Goal: Entertainment & Leisure: Browse casually

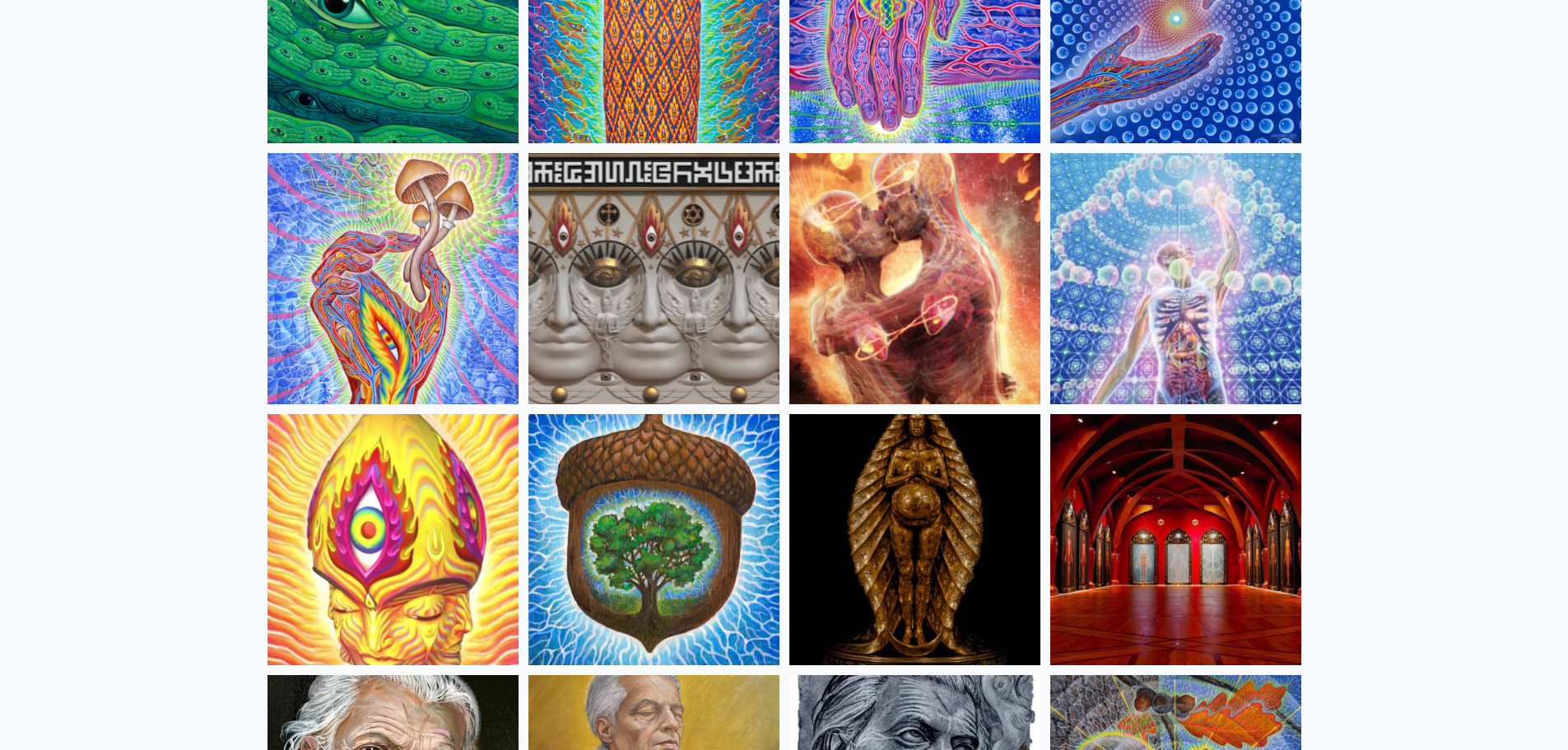
scroll to position [330, 0]
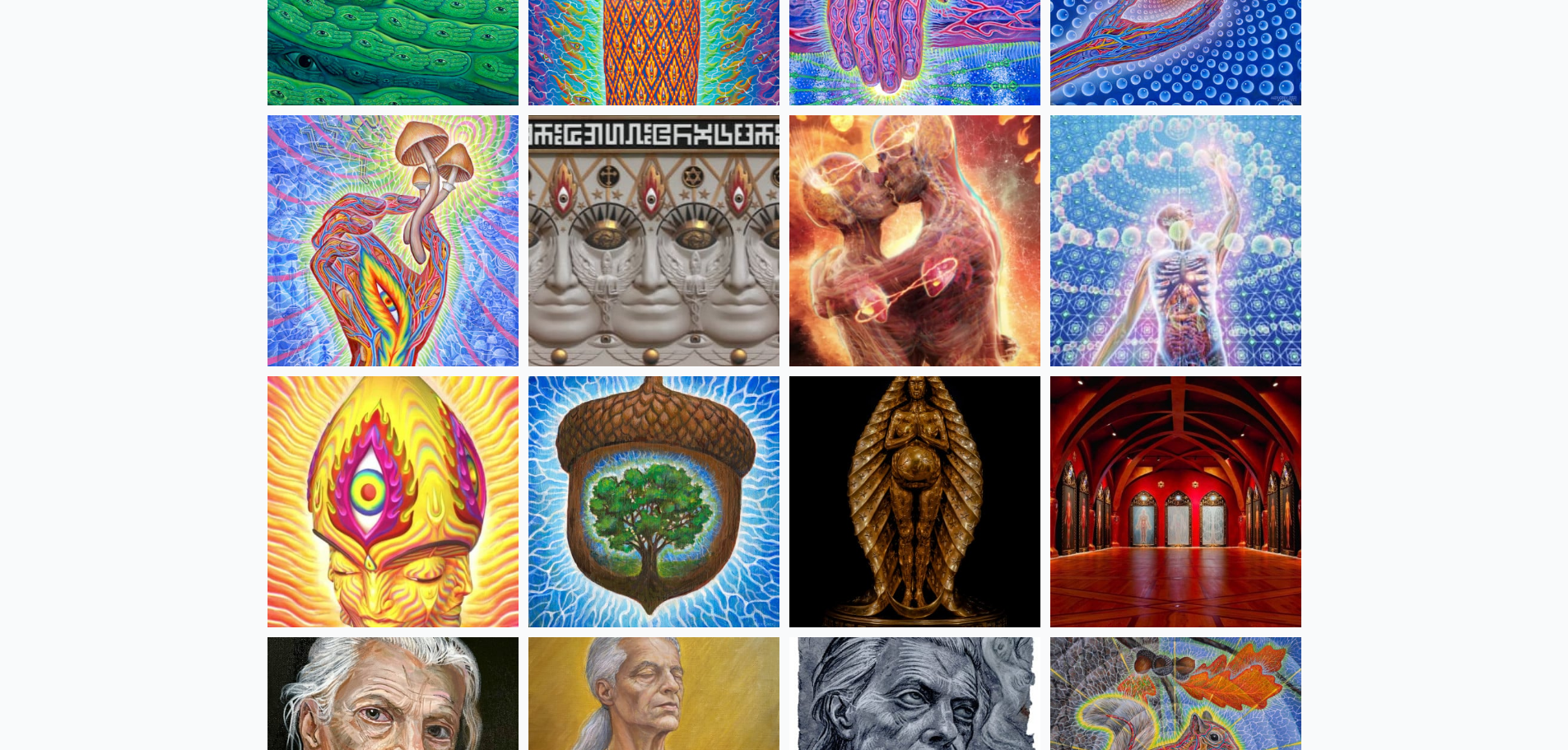
click at [1131, 537] on img at bounding box center [1176, 502] width 251 height 251
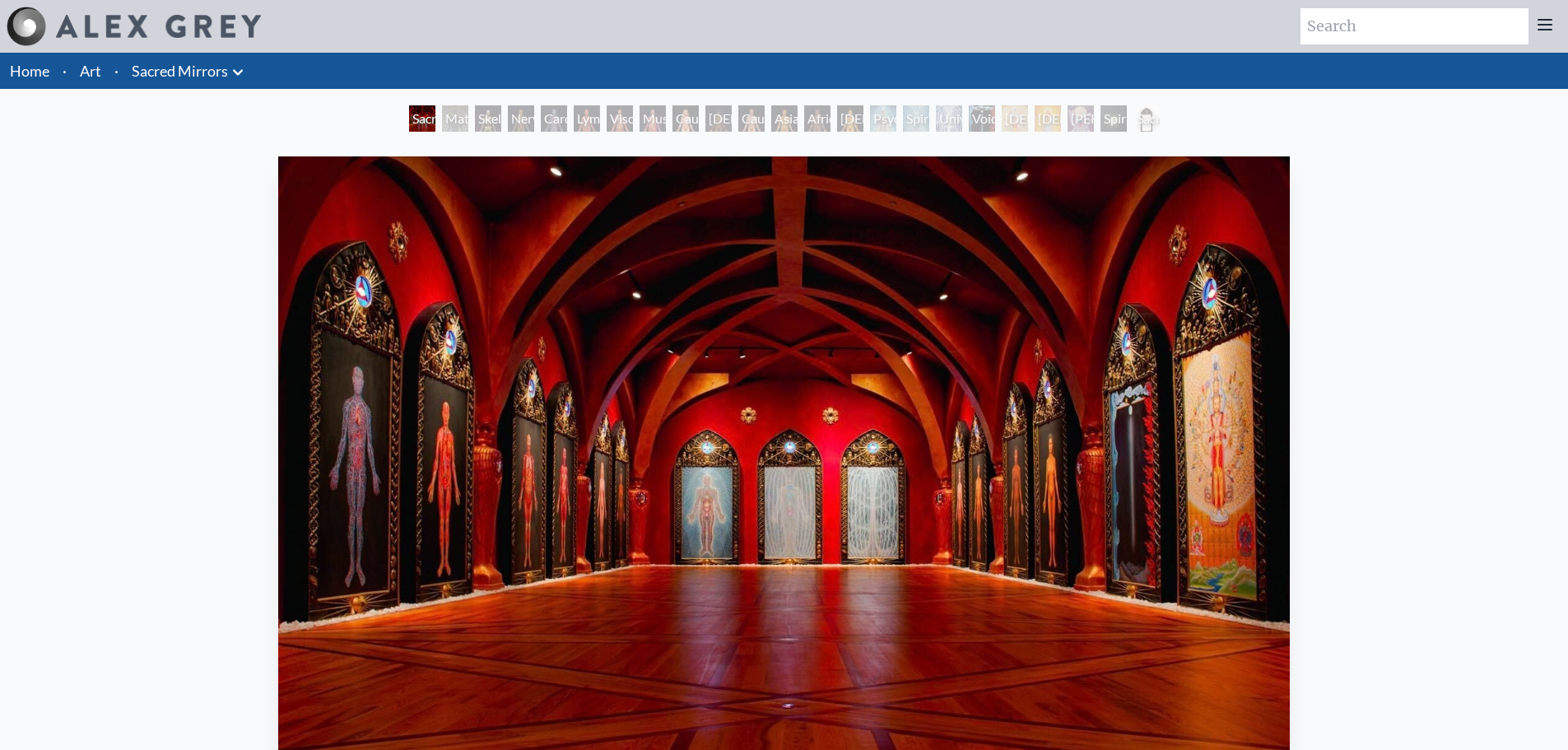
click at [410, 125] on div "Sacred Mirrors Room, [GEOGRAPHIC_DATA]" at bounding box center [422, 118] width 26 height 26
click at [423, 120] on div "Sacred Mirrors Room, [GEOGRAPHIC_DATA]" at bounding box center [422, 118] width 26 height 26
click at [103, 73] on li "Art" at bounding box center [91, 71] width 35 height 36
click at [92, 72] on link "Art" at bounding box center [91, 71] width 21 height 23
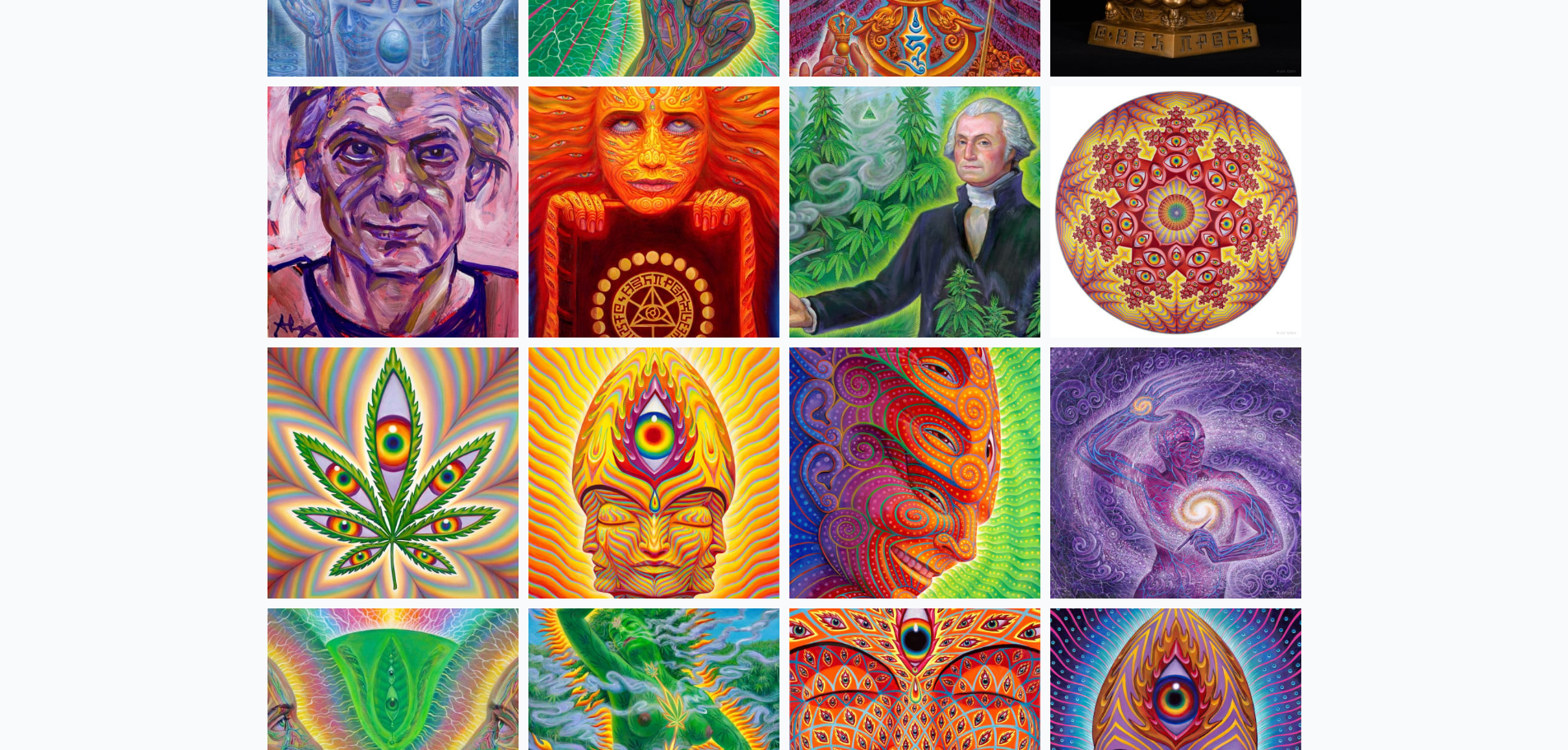
scroll to position [2718, 0]
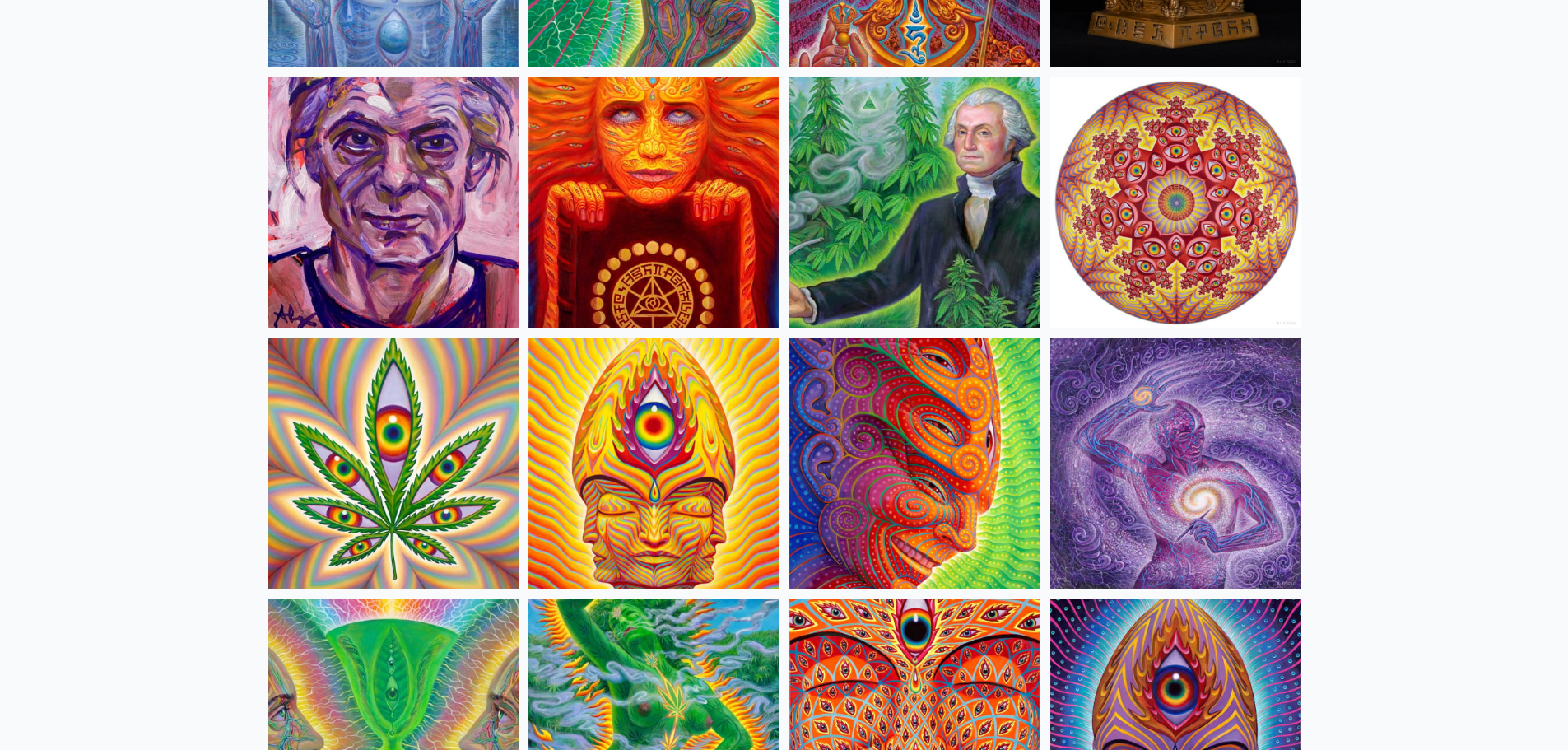
click at [956, 496] on img at bounding box center [915, 463] width 251 height 251
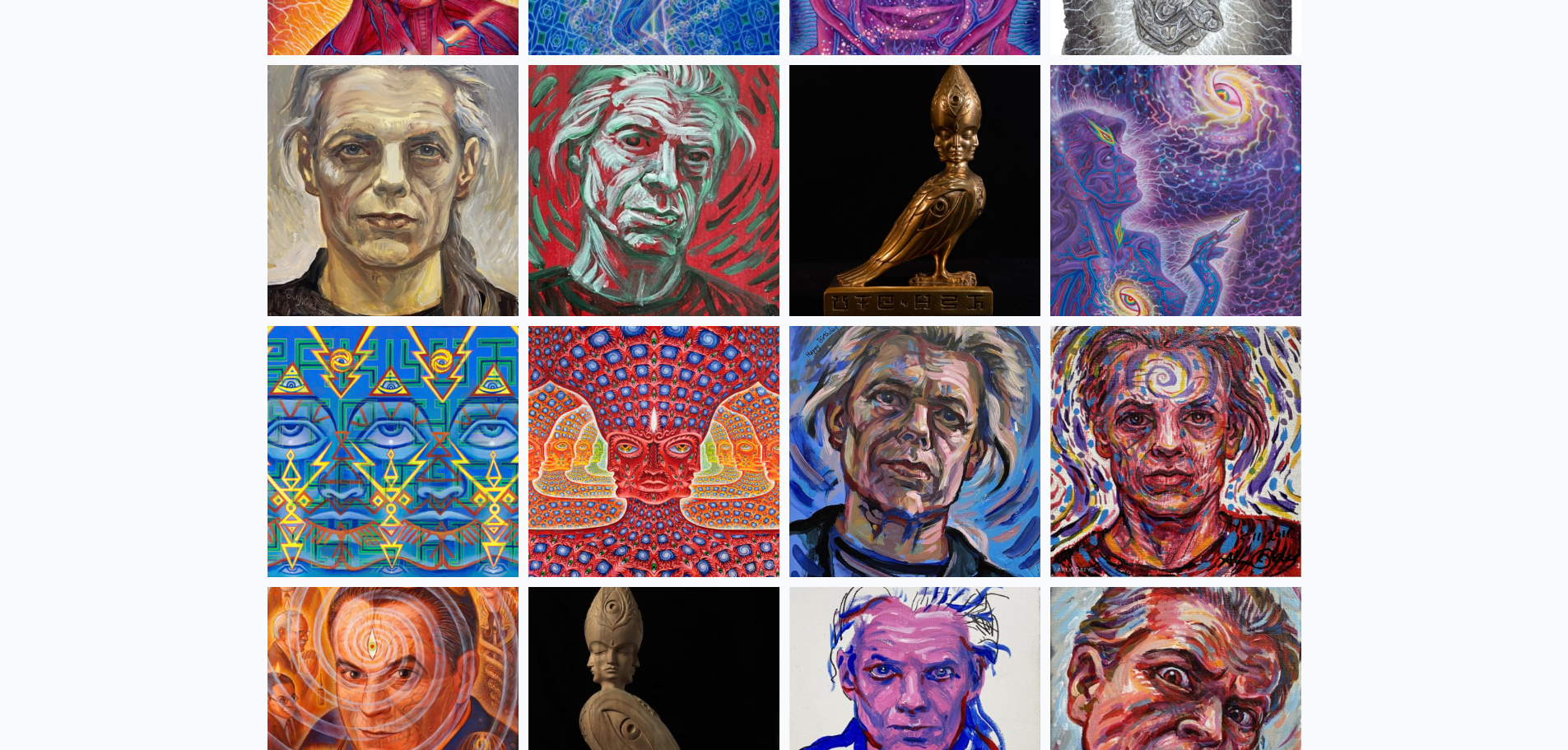
scroll to position [4036, 0]
click at [661, 483] on img at bounding box center [654, 451] width 251 height 251
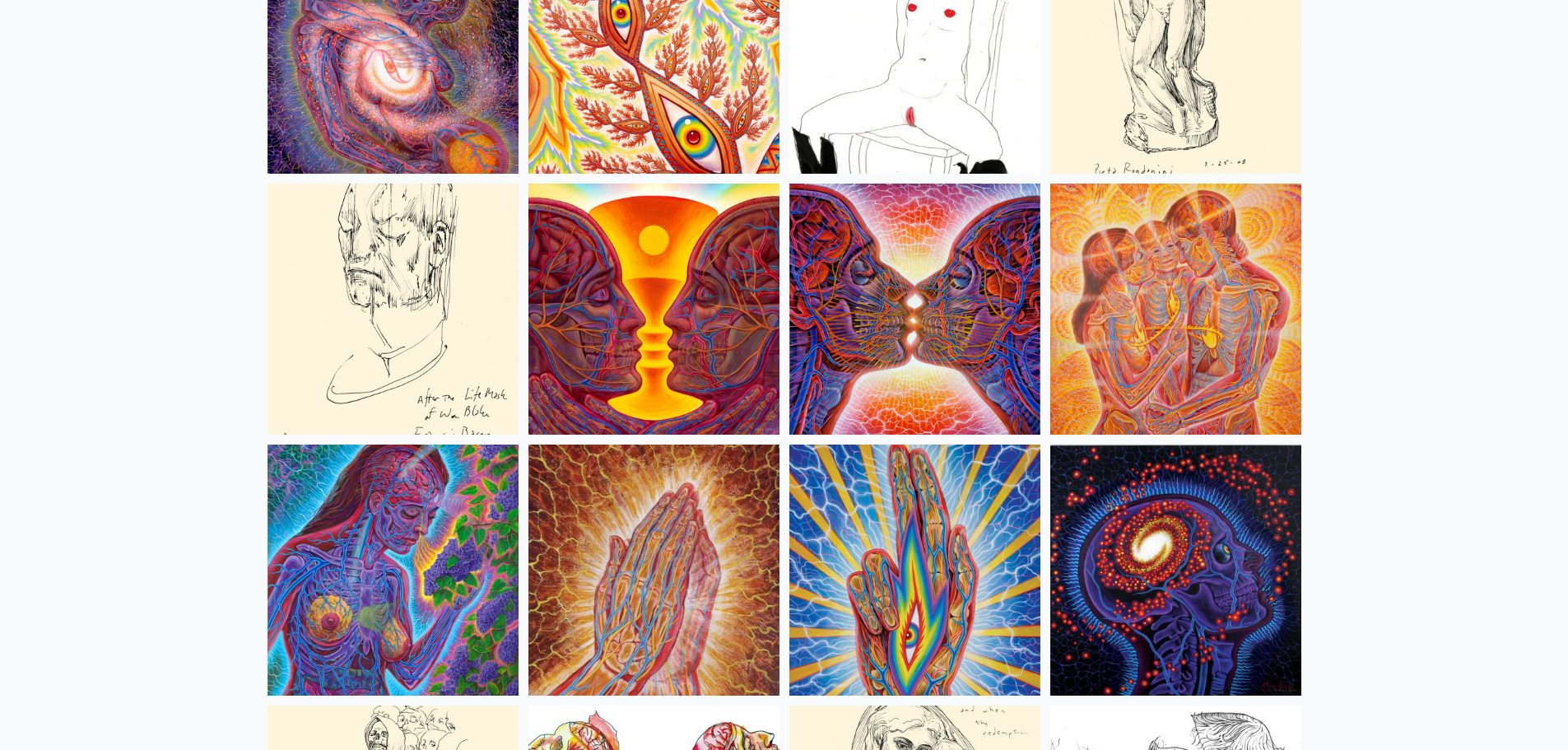
scroll to position [5848, 0]
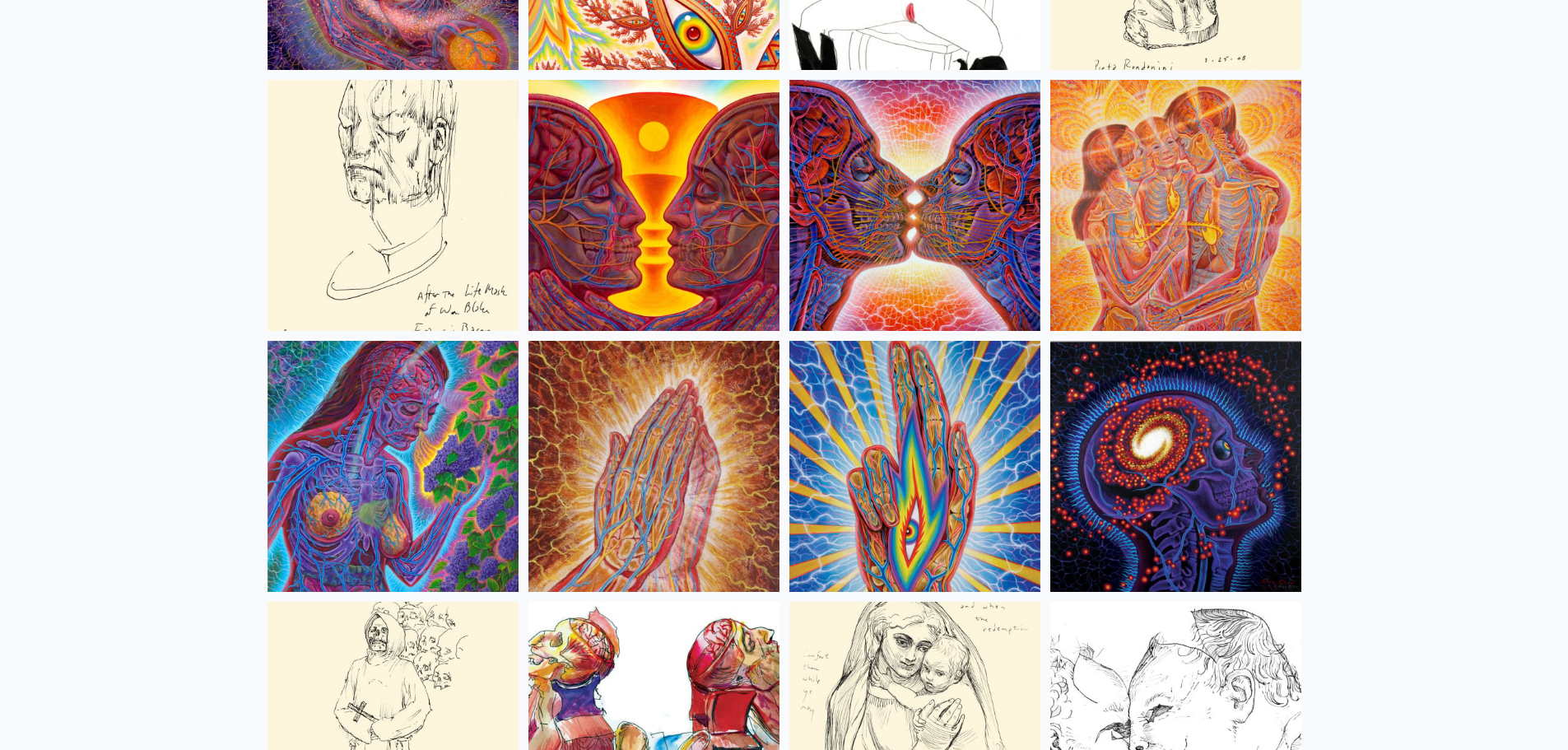
click at [935, 271] on img at bounding box center [915, 206] width 251 height 251
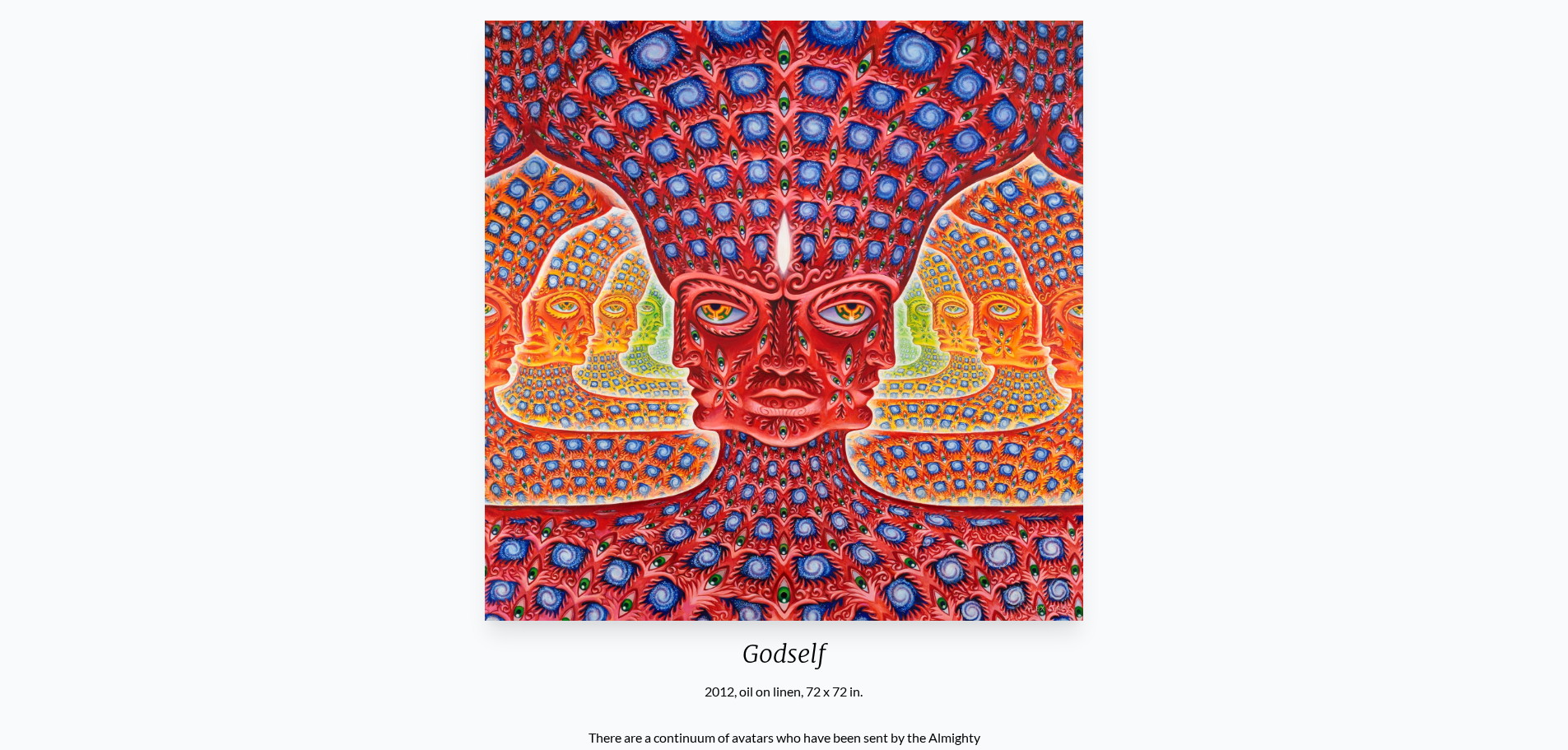
scroll to position [164, 0]
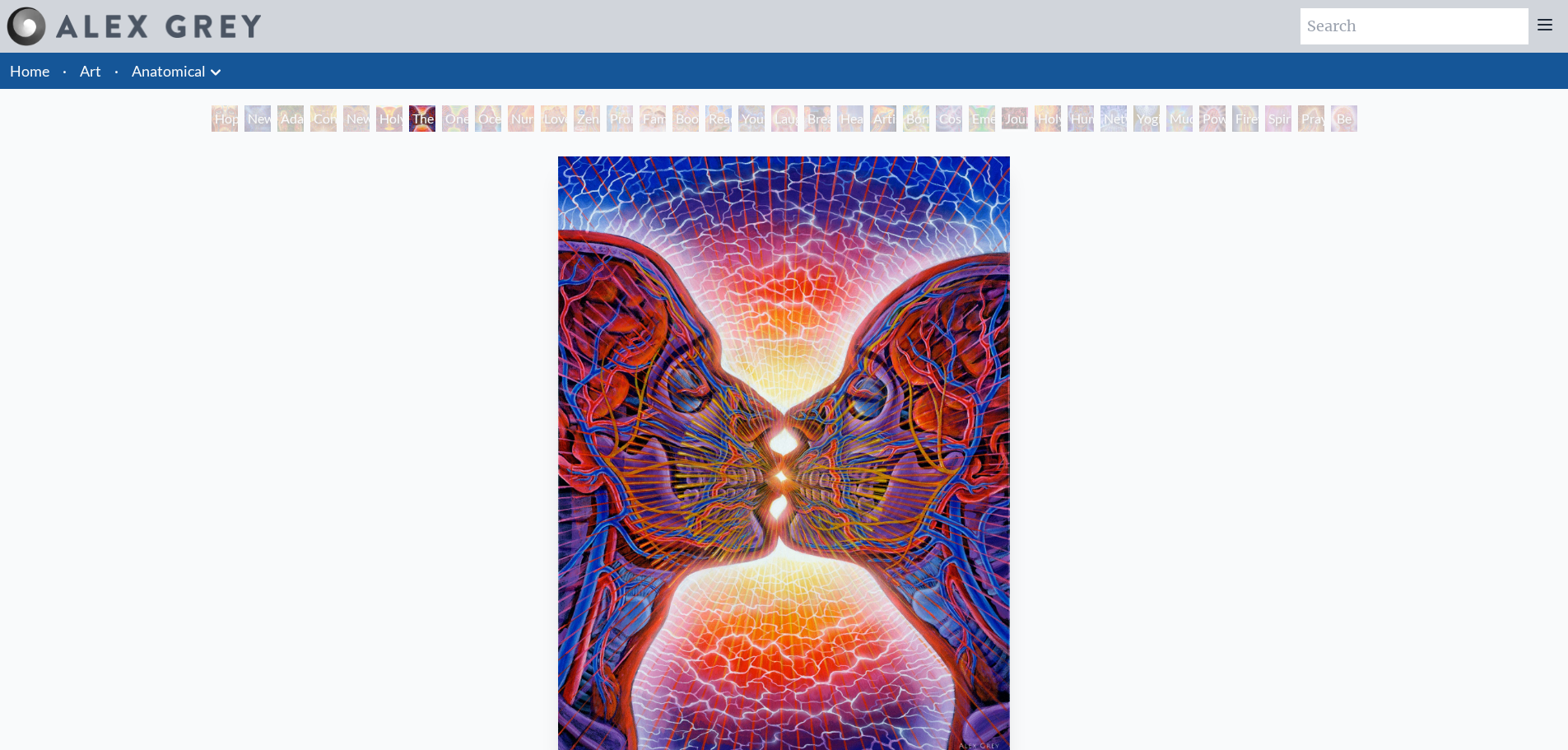
click at [40, 74] on link "Home" at bounding box center [29, 71] width 40 height 18
